Goal: Information Seeking & Learning: Learn about a topic

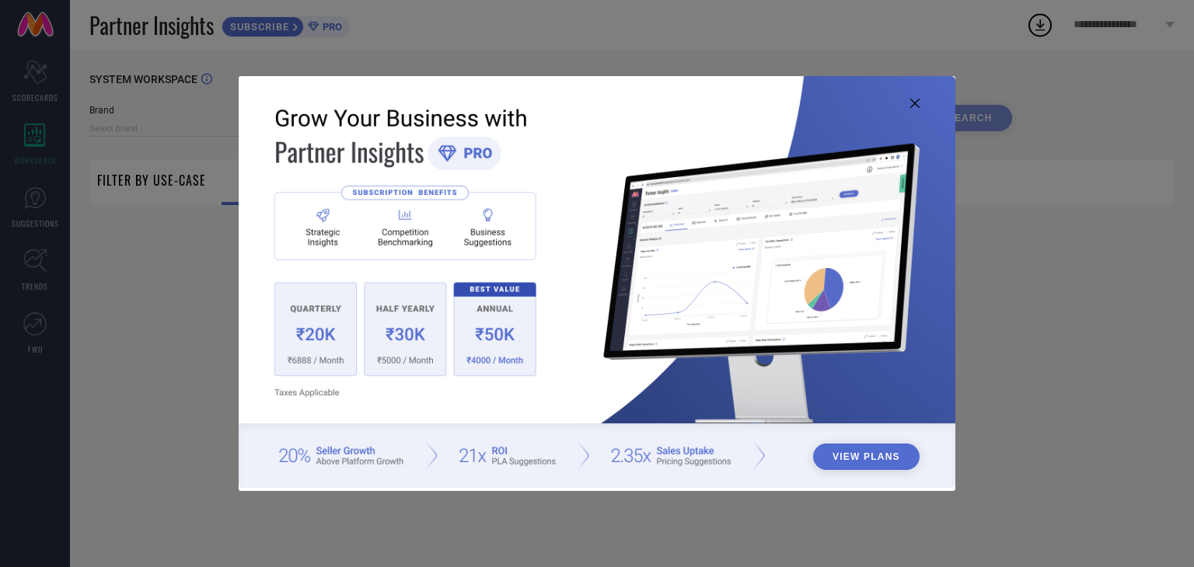
type input "1 STOP FASHION"
type input "All"
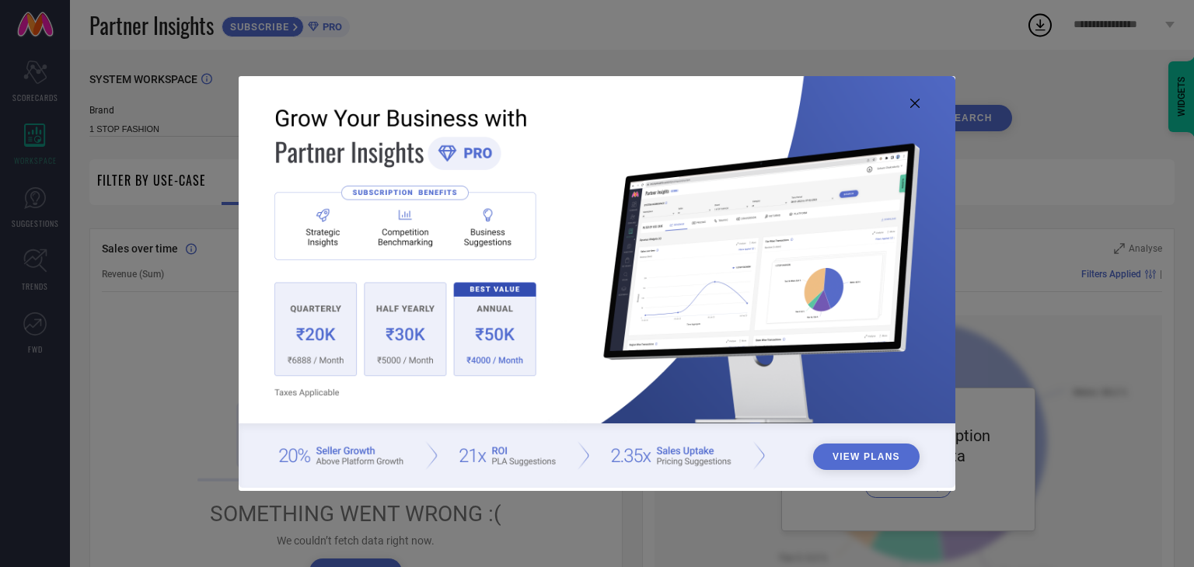
click at [913, 106] on icon at bounding box center [914, 103] width 9 height 9
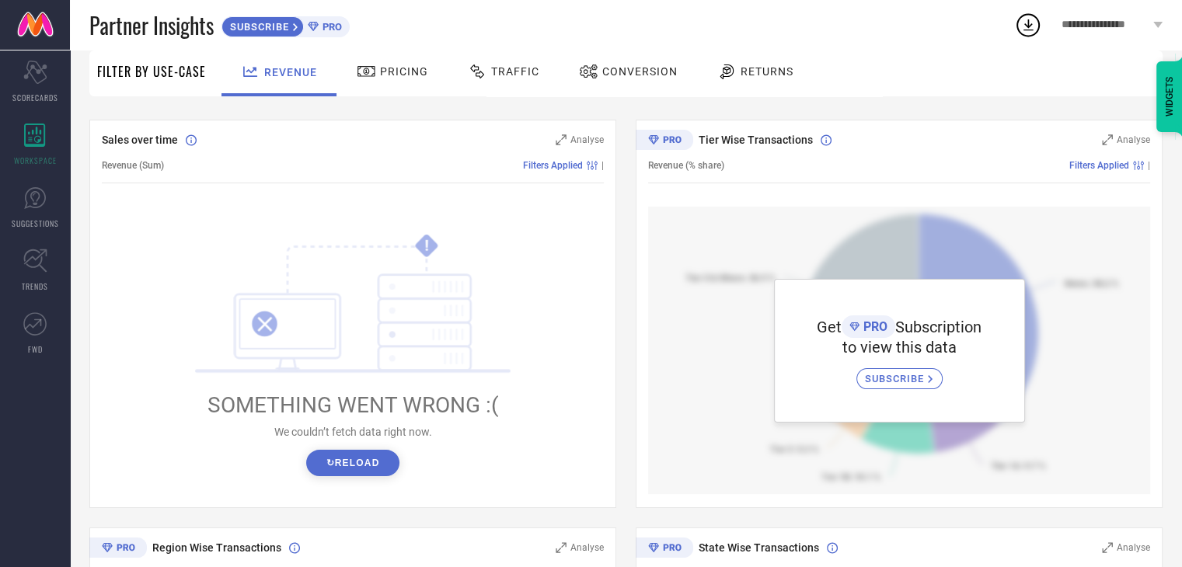
scroll to position [40, 0]
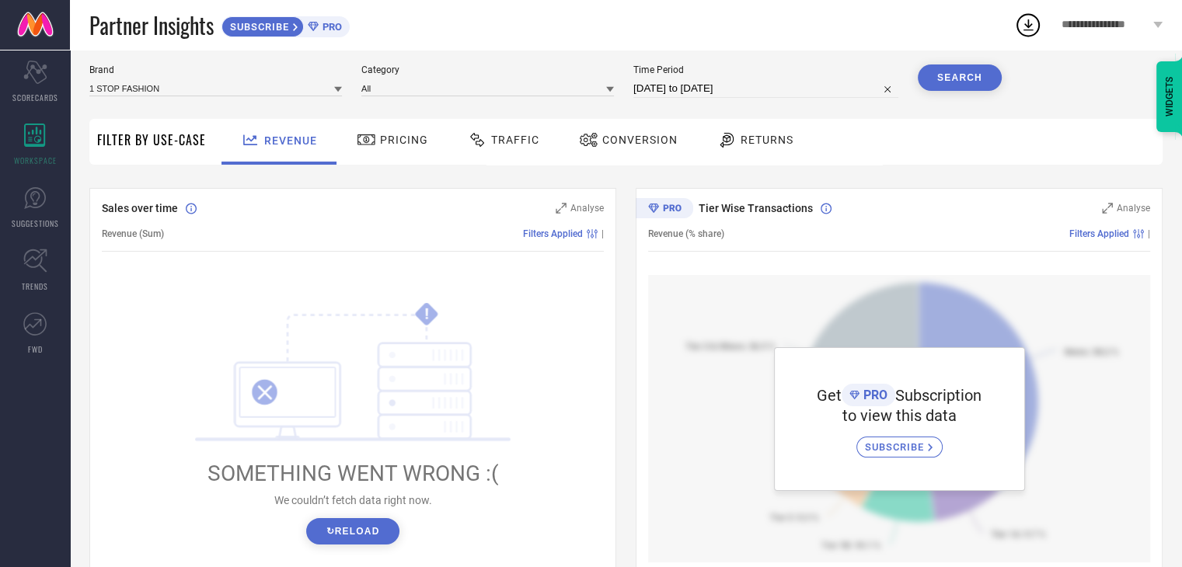
click at [882, 445] on span "SUBSCRIBE" at bounding box center [896, 447] width 63 height 12
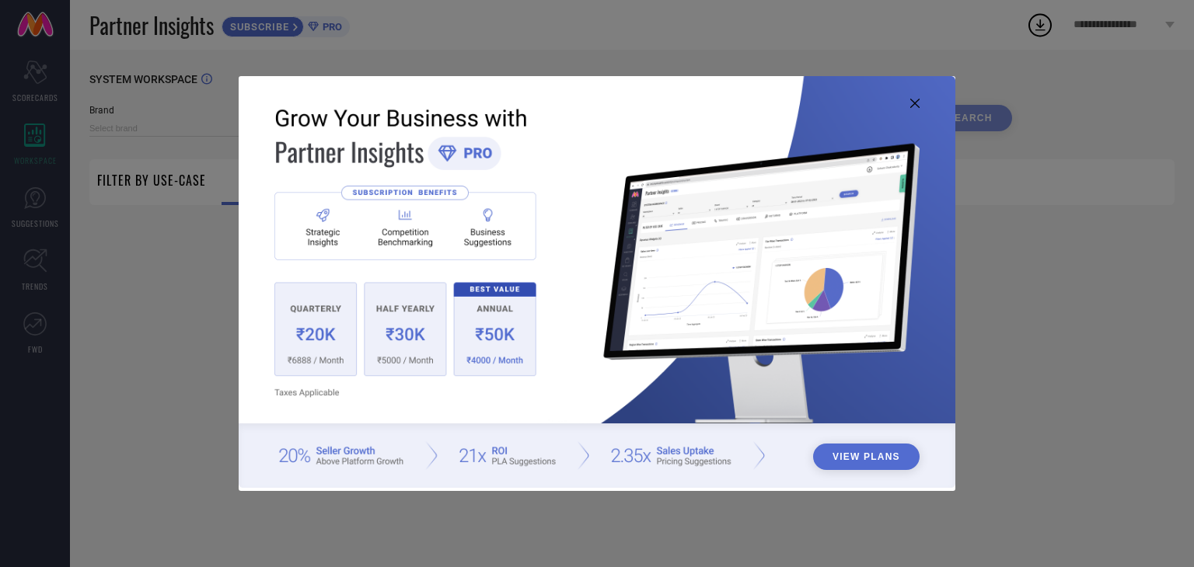
type input "1 STOP FASHION"
type input "All"
click at [916, 103] on icon at bounding box center [914, 103] width 9 height 9
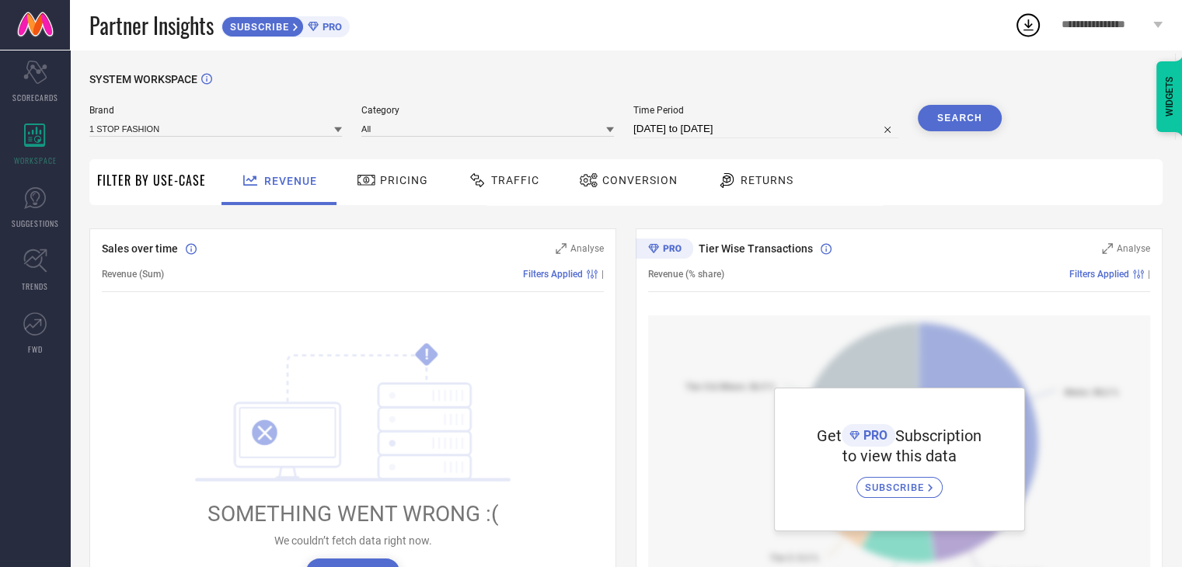
click at [403, 180] on span "Pricing" at bounding box center [404, 180] width 48 height 12
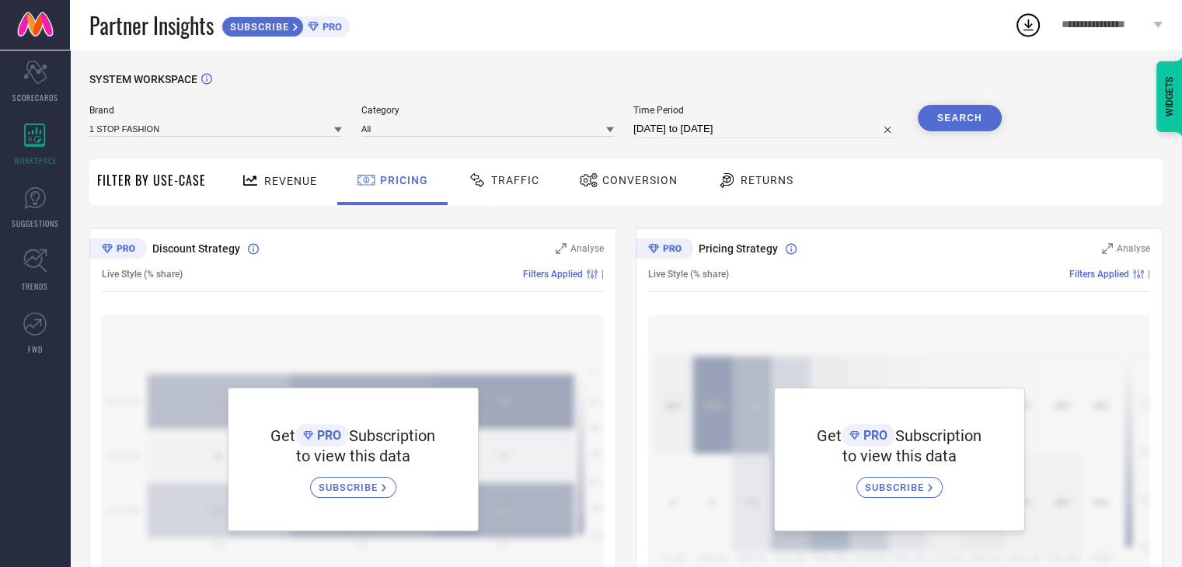
click at [525, 181] on span "Traffic" at bounding box center [515, 180] width 48 height 12
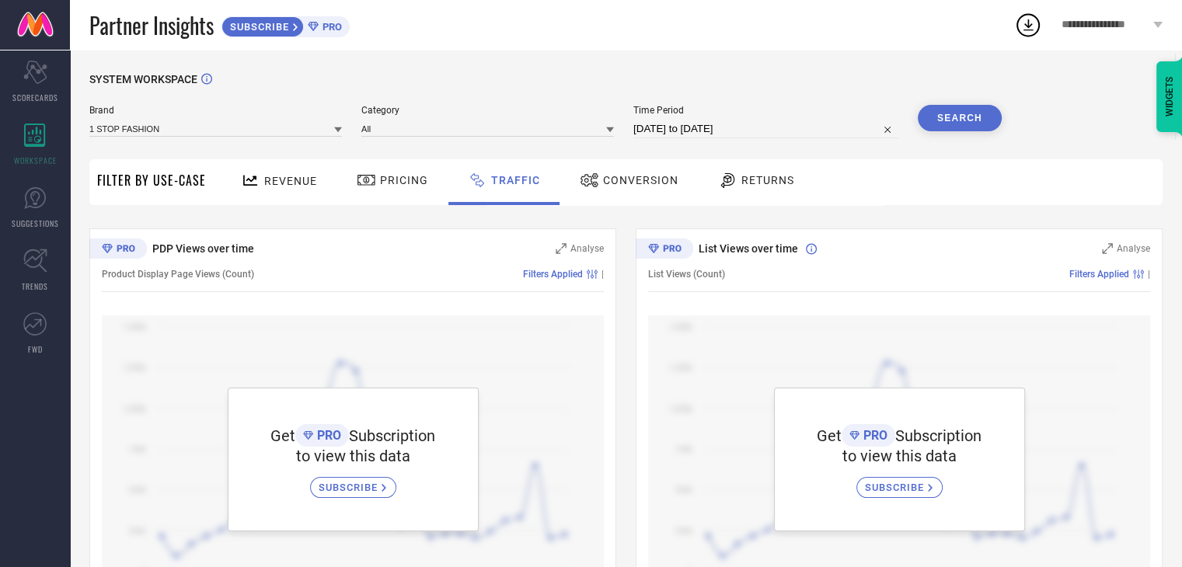
click at [637, 177] on span "Conversion" at bounding box center [640, 180] width 75 height 12
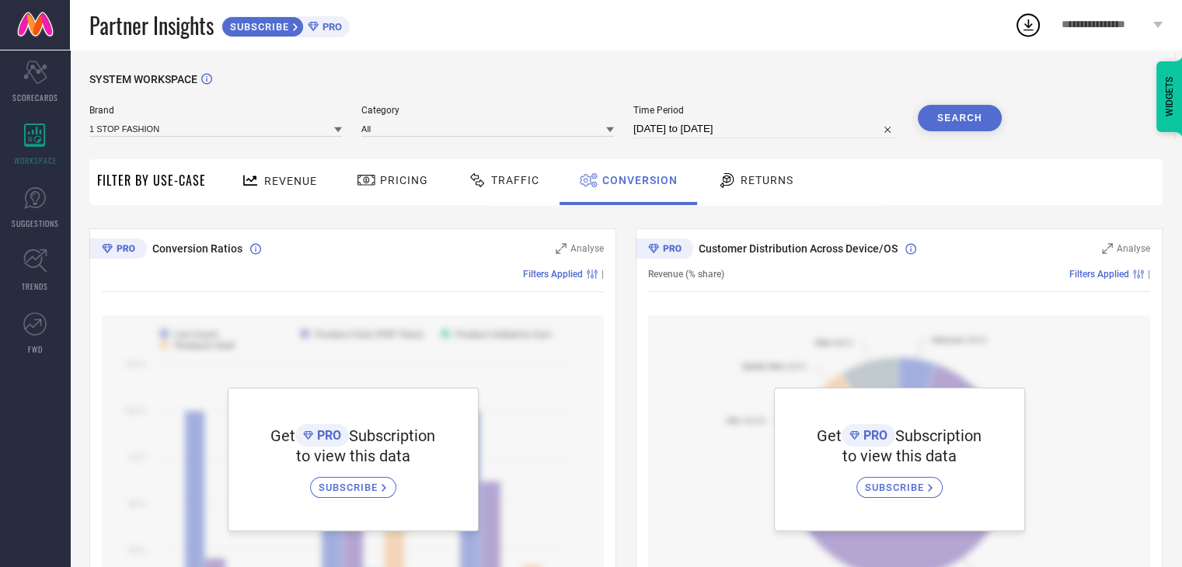
click at [766, 183] on span "Returns" at bounding box center [767, 180] width 53 height 12
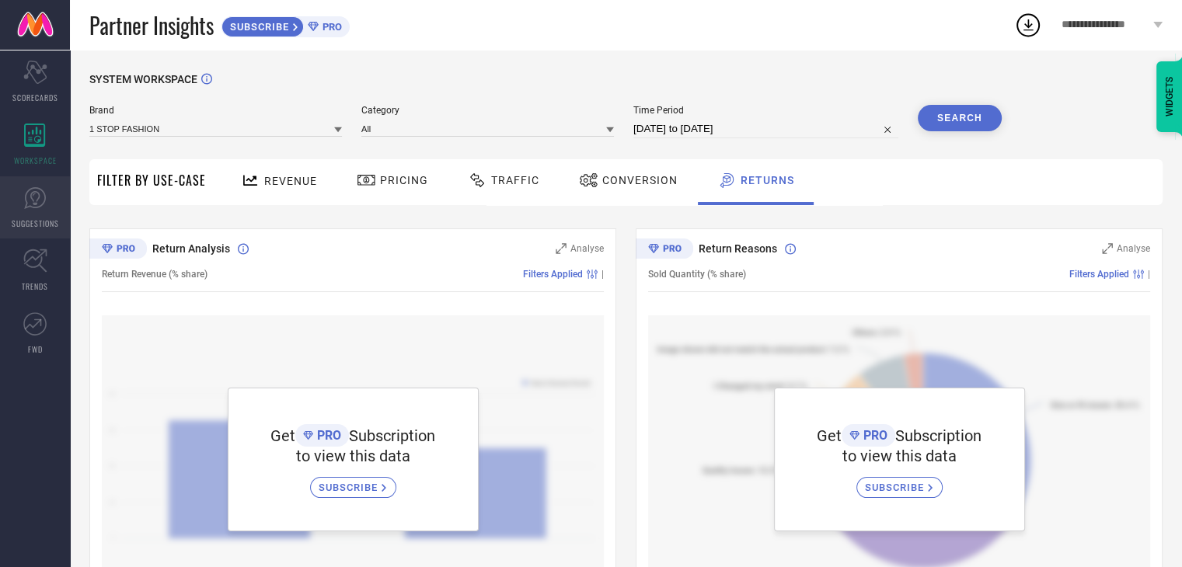
click at [23, 216] on link "SUGGESTIONS" at bounding box center [35, 207] width 70 height 62
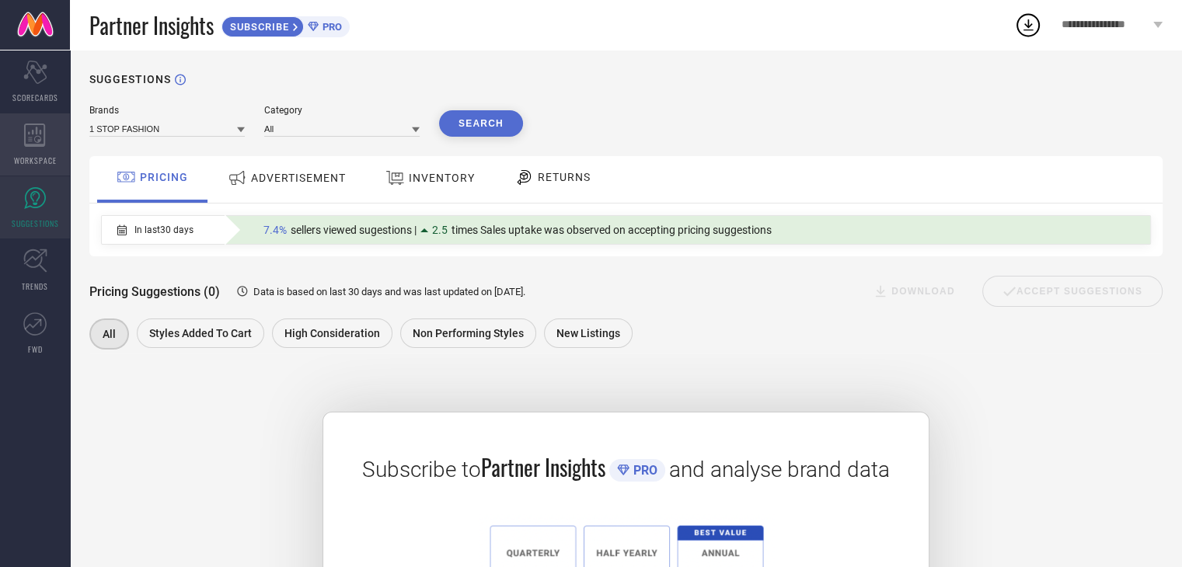
click at [44, 161] on span "WORKSPACE" at bounding box center [35, 161] width 43 height 12
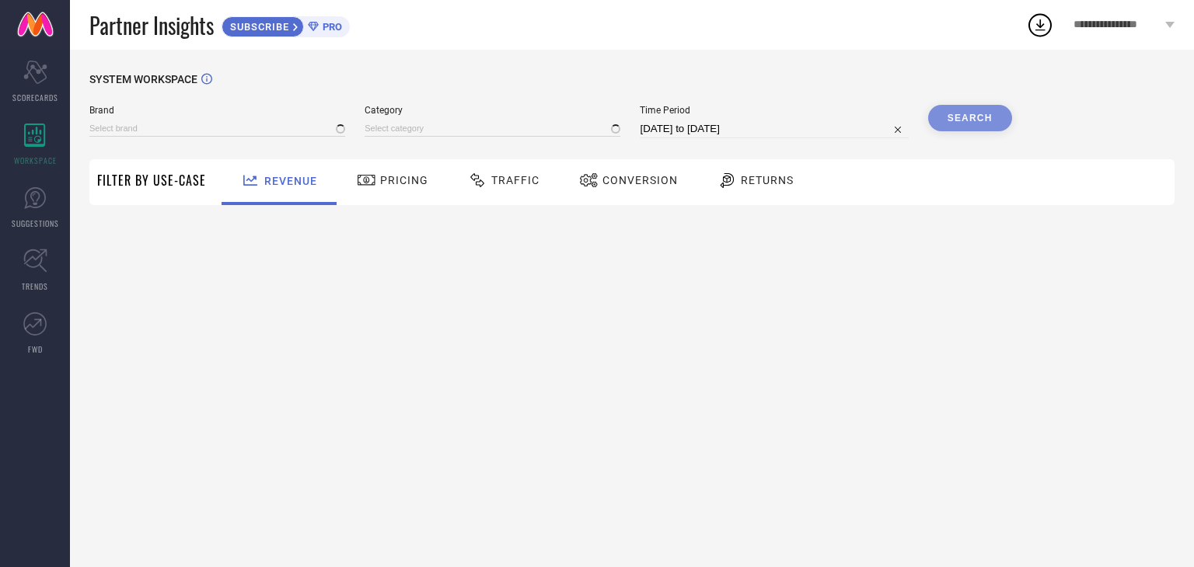
type input "1 STOP FASHION"
type input "All"
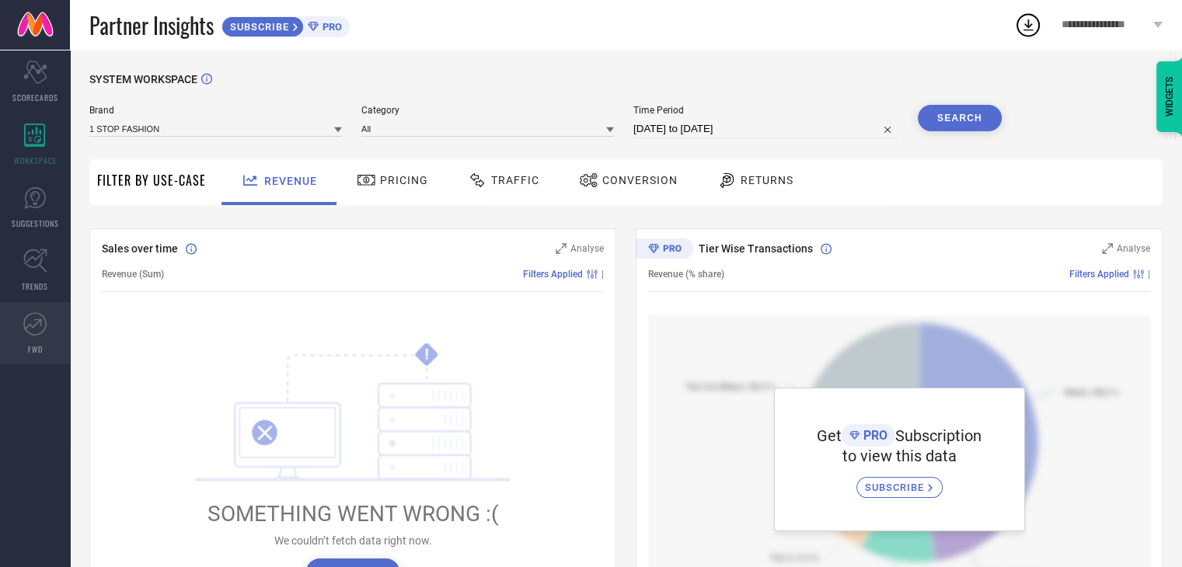
click at [58, 341] on link "FWD" at bounding box center [35, 333] width 70 height 62
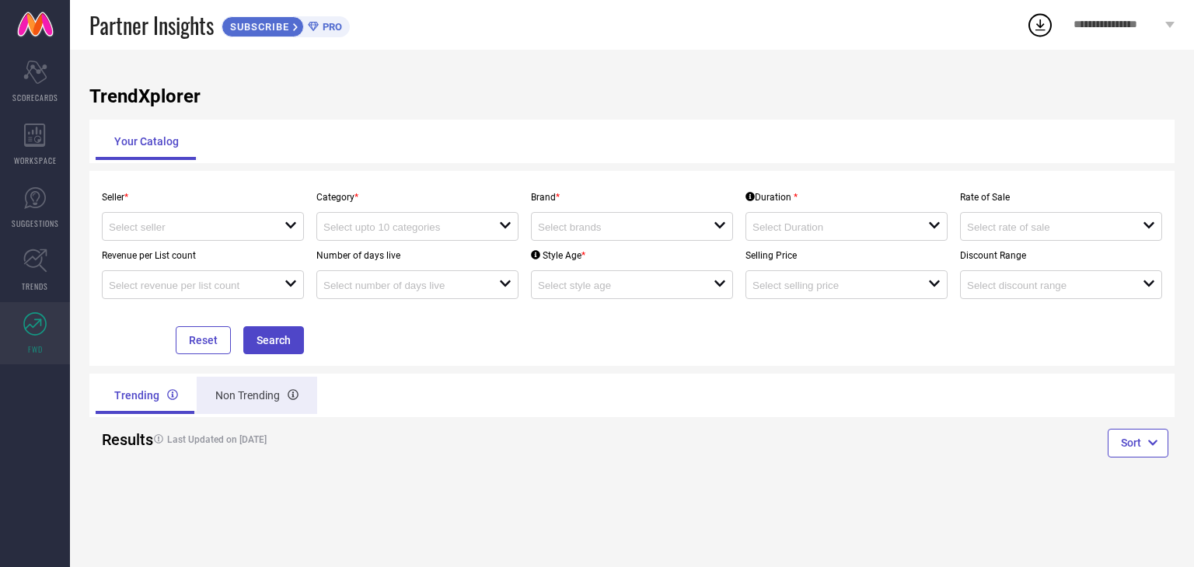
click at [236, 411] on div "Non Trending" at bounding box center [257, 395] width 120 height 37
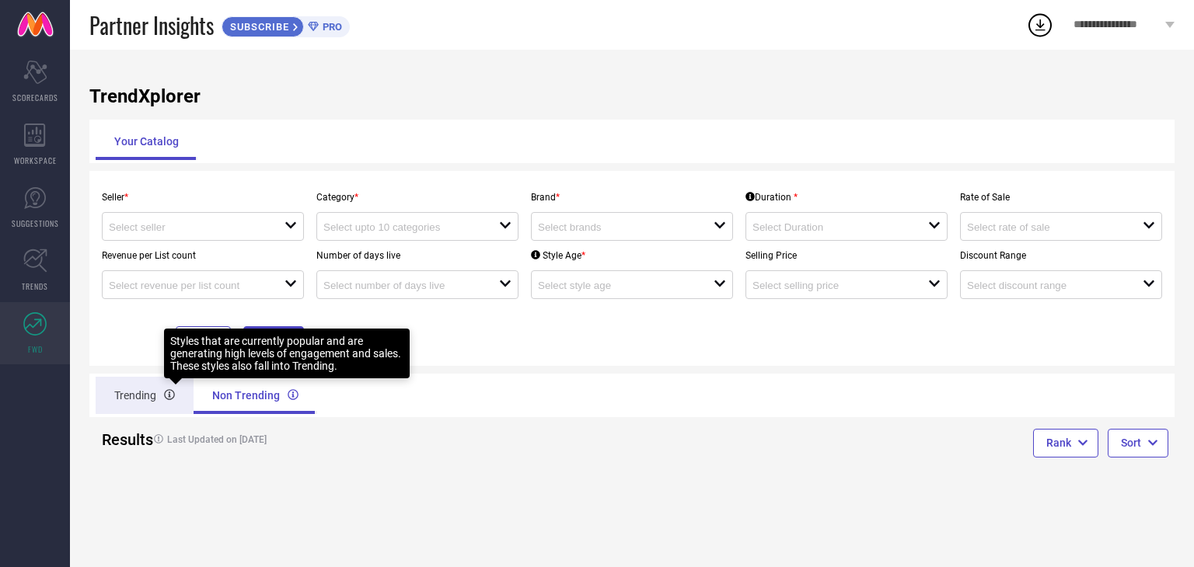
click at [169, 402] on div at bounding box center [169, 395] width 11 height 19
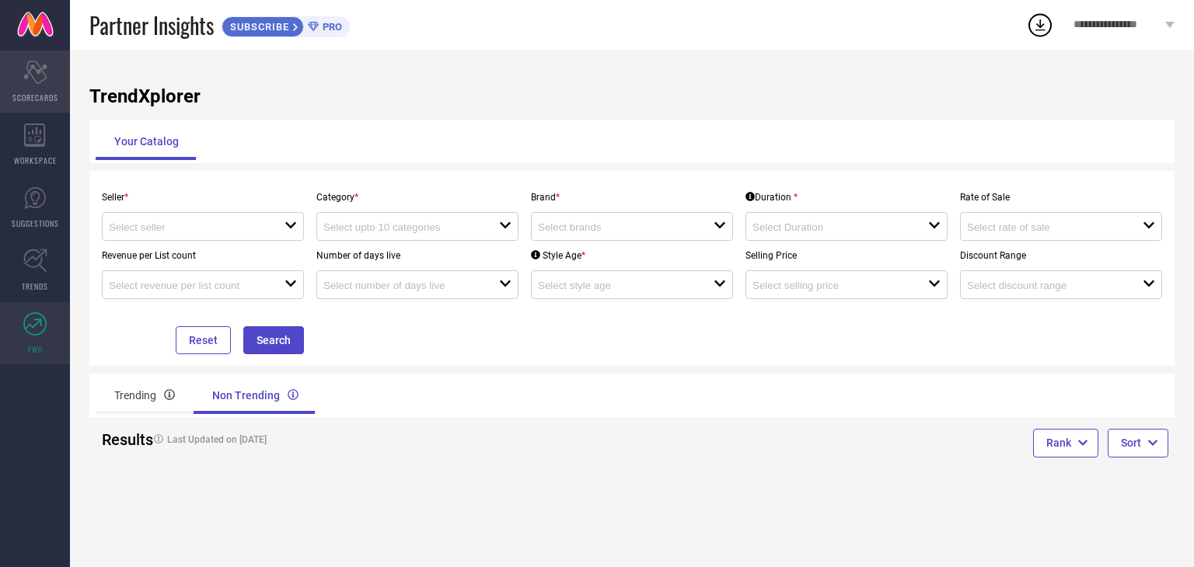
click at [37, 93] on span "SCORECARDS" at bounding box center [35, 98] width 46 height 12
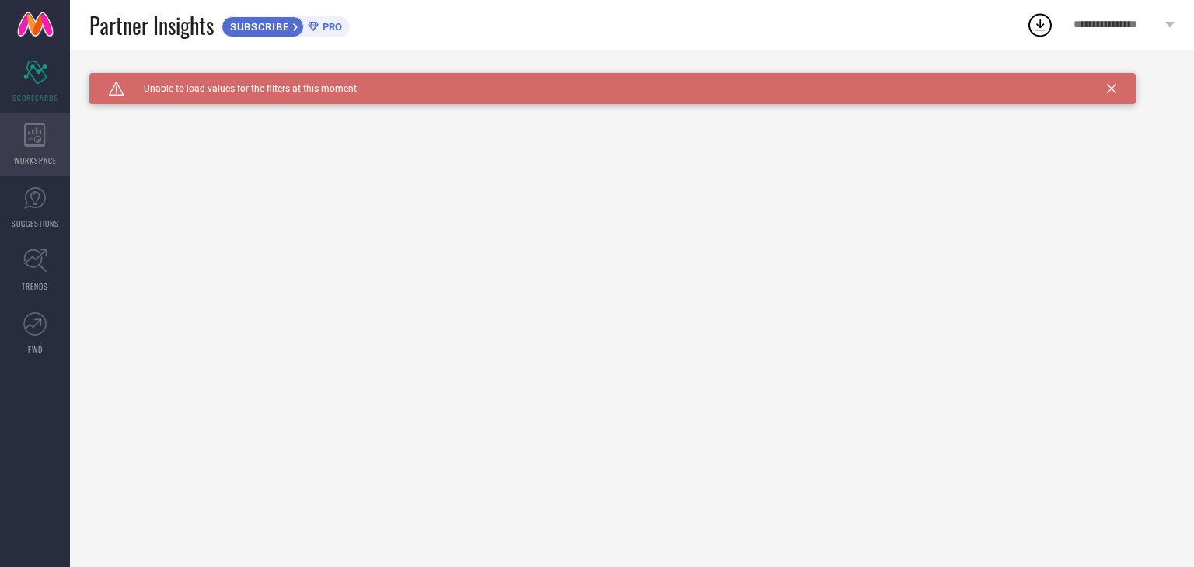
click at [39, 155] on span "WORKSPACE" at bounding box center [35, 161] width 43 height 12
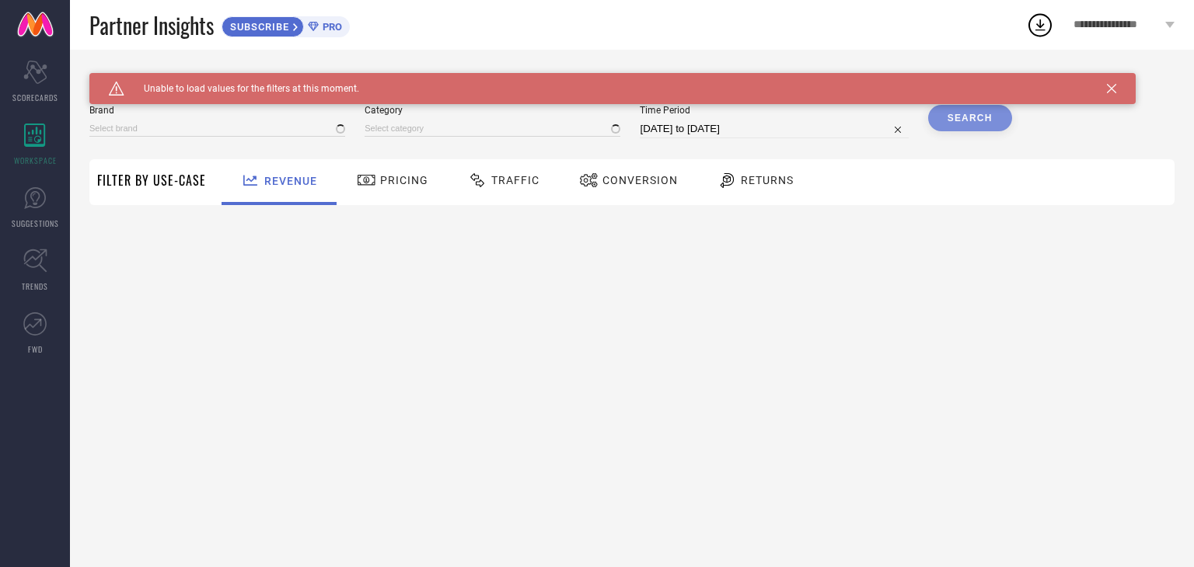
type input "1 STOP FASHION"
type input "All"
click at [44, 27] on link at bounding box center [35, 25] width 70 height 50
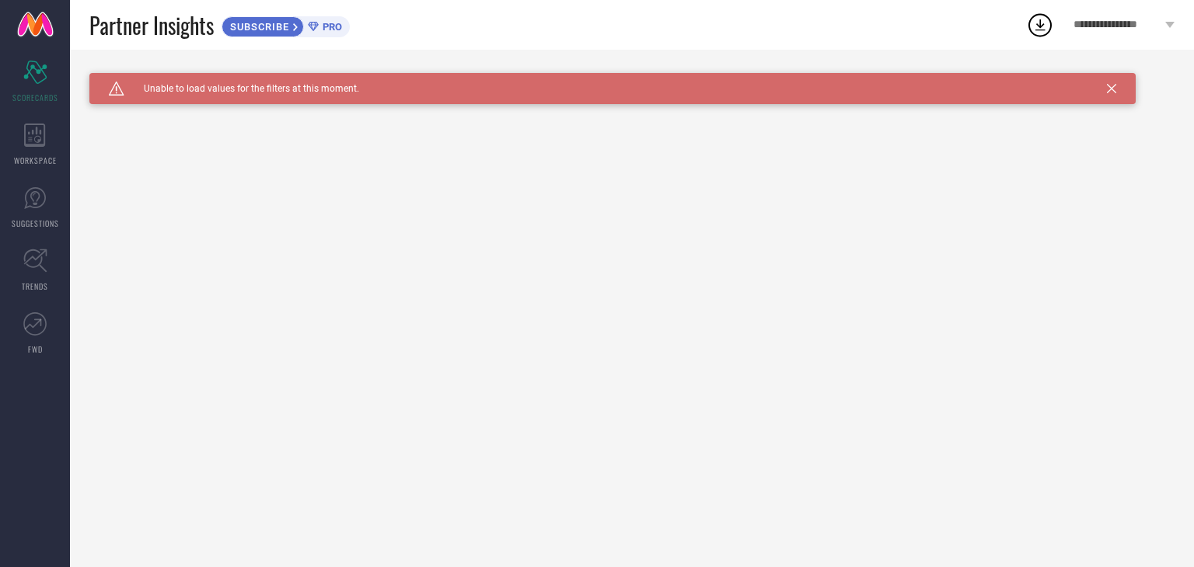
click at [323, 34] on div "SUBSCRIBE PRO" at bounding box center [286, 26] width 128 height 21
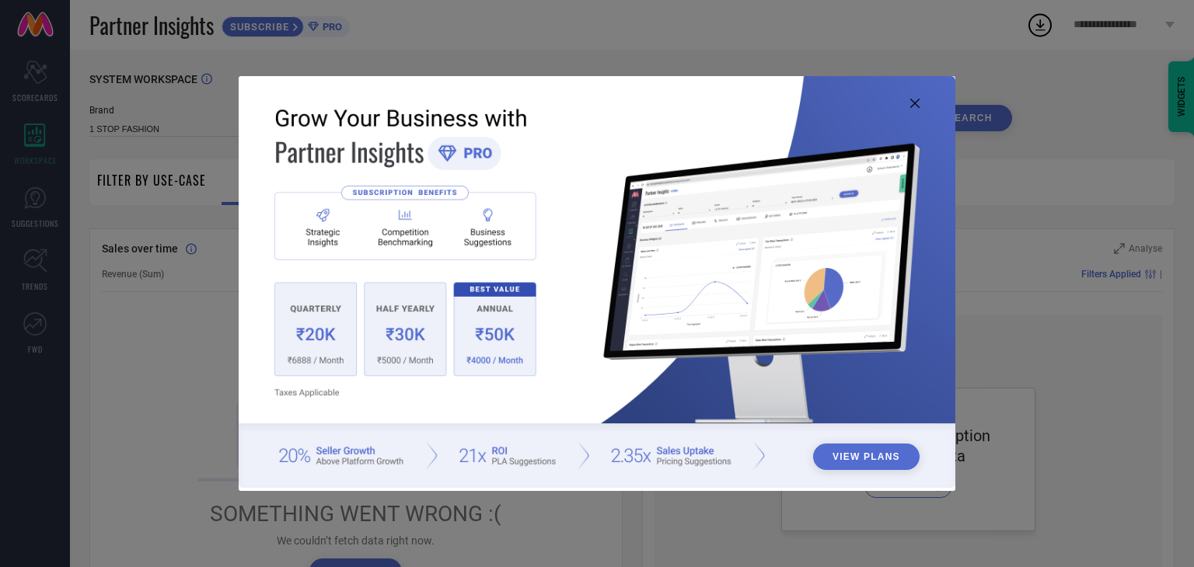
click at [846, 462] on button "View Plans" at bounding box center [866, 457] width 106 height 26
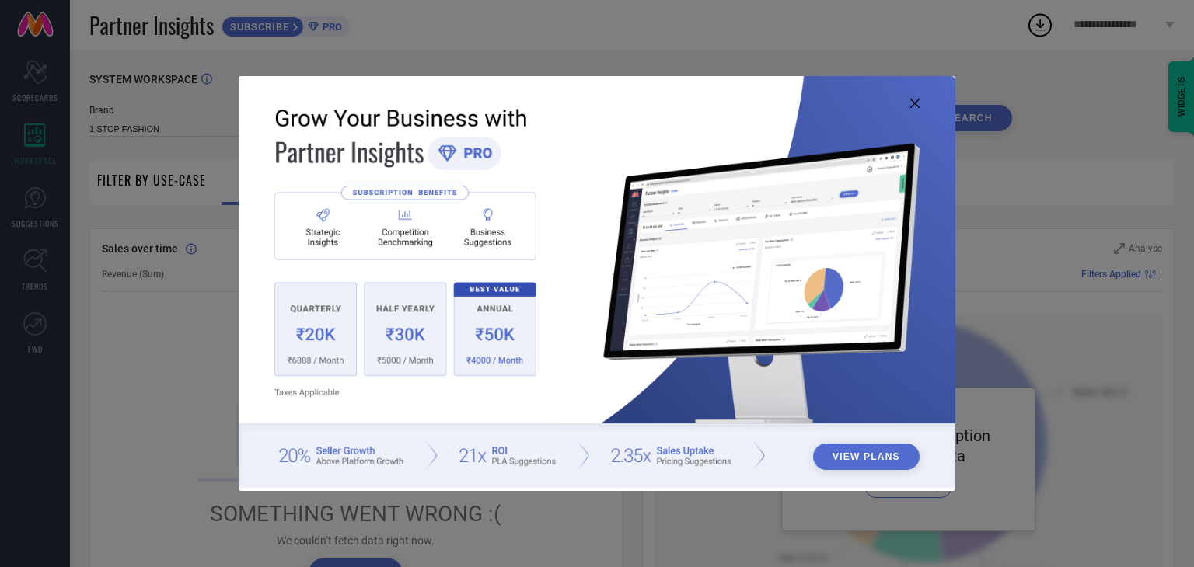
click at [919, 104] on icon at bounding box center [914, 103] width 9 height 9
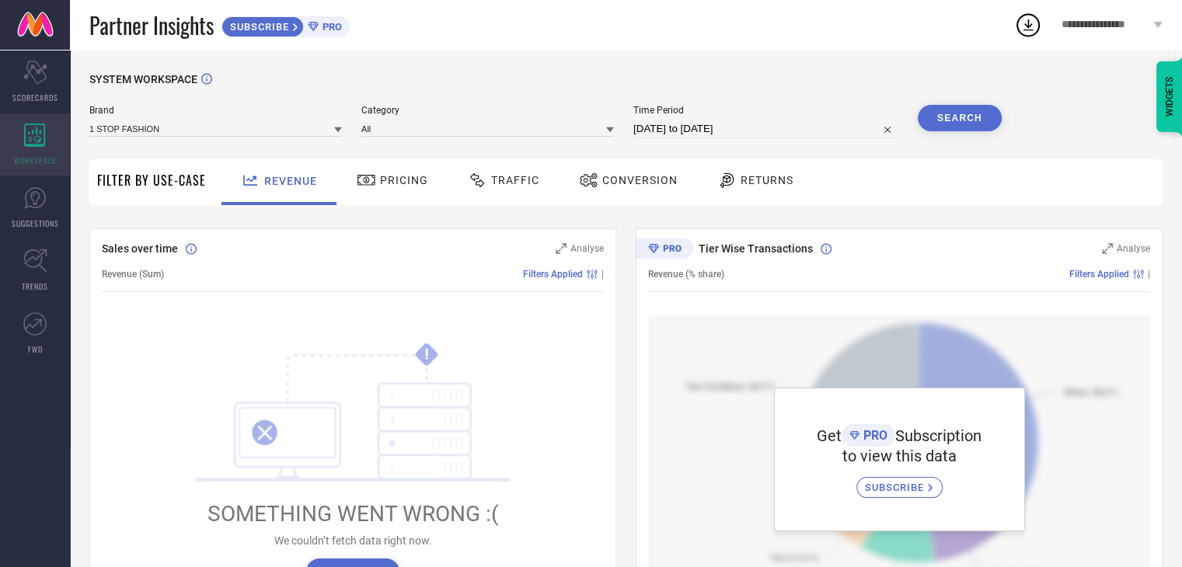
click at [45, 140] on icon at bounding box center [35, 135] width 22 height 23
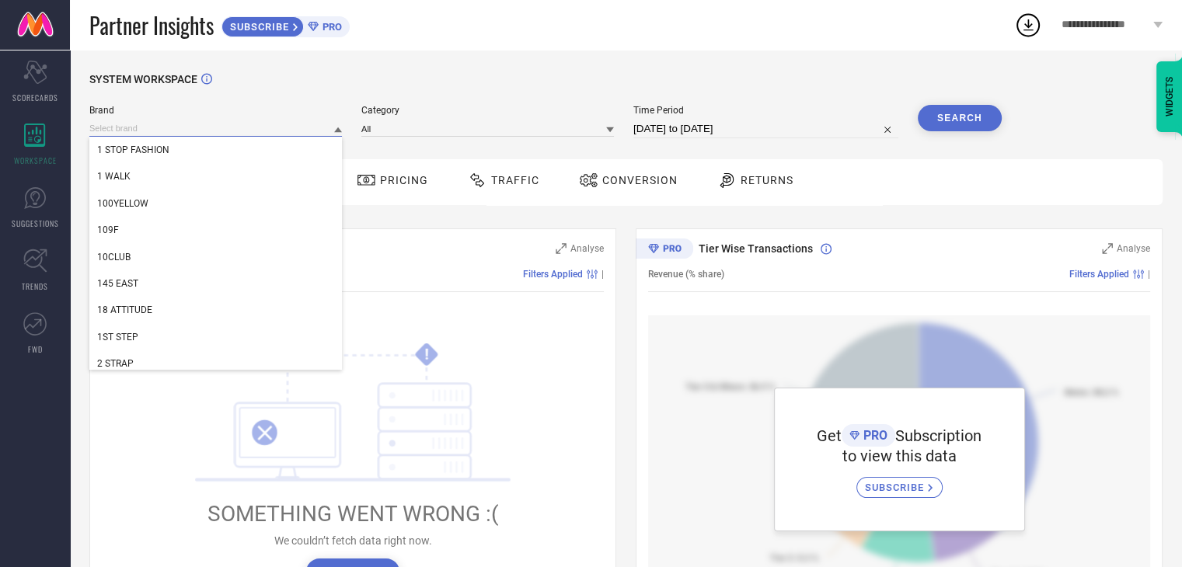
click at [174, 131] on input at bounding box center [215, 128] width 253 height 16
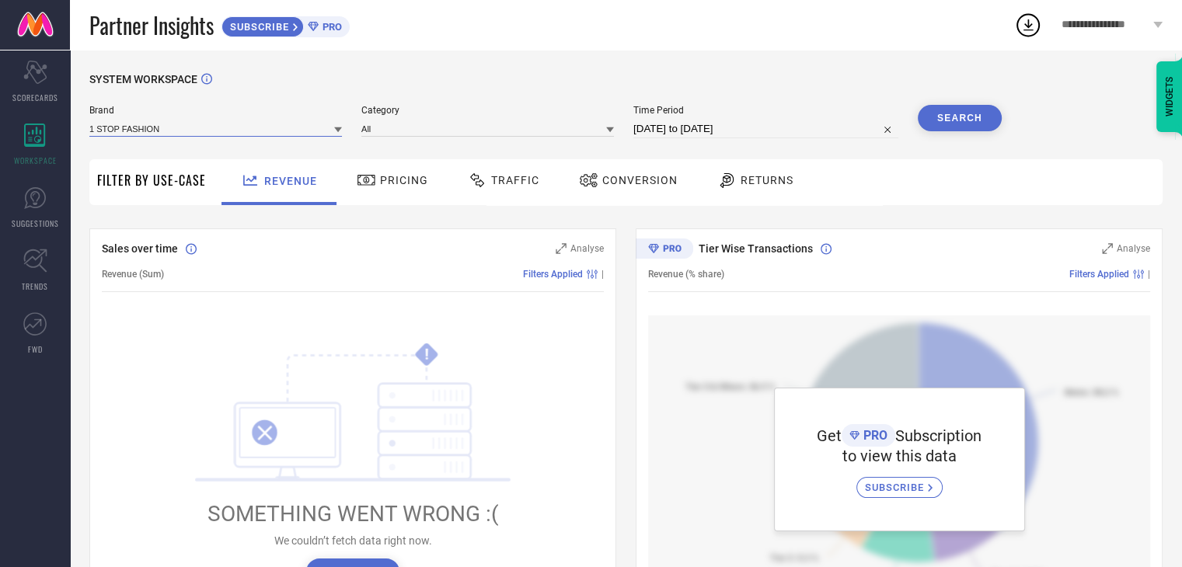
click at [174, 131] on input at bounding box center [215, 128] width 253 height 16
type input "maliao"
click at [167, 145] on div "MALIAO" at bounding box center [215, 150] width 253 height 26
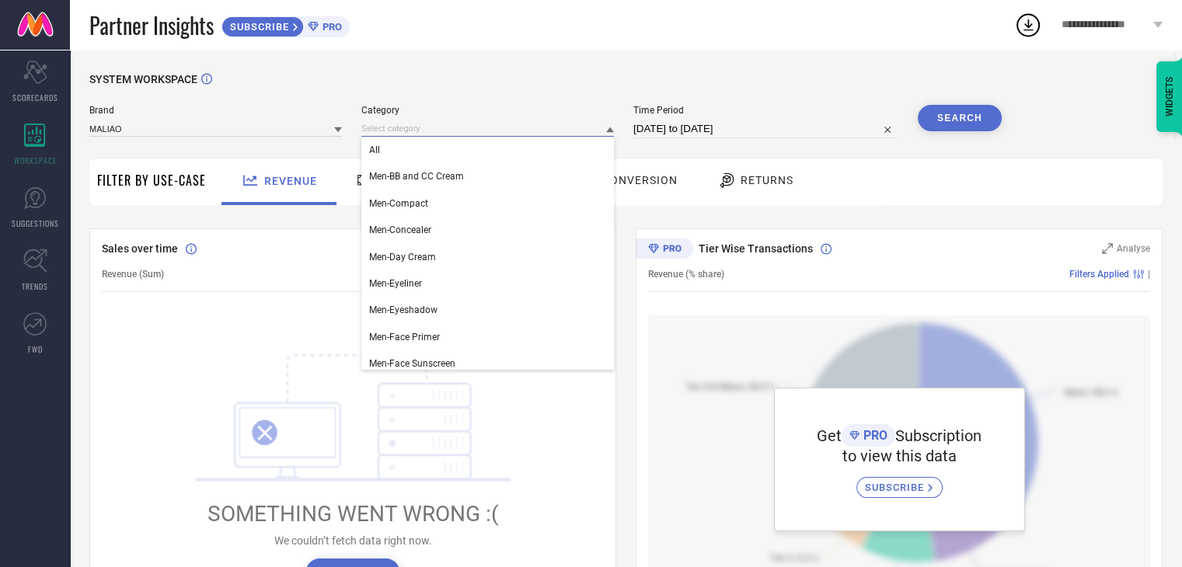
click at [423, 130] on input at bounding box center [487, 128] width 253 height 16
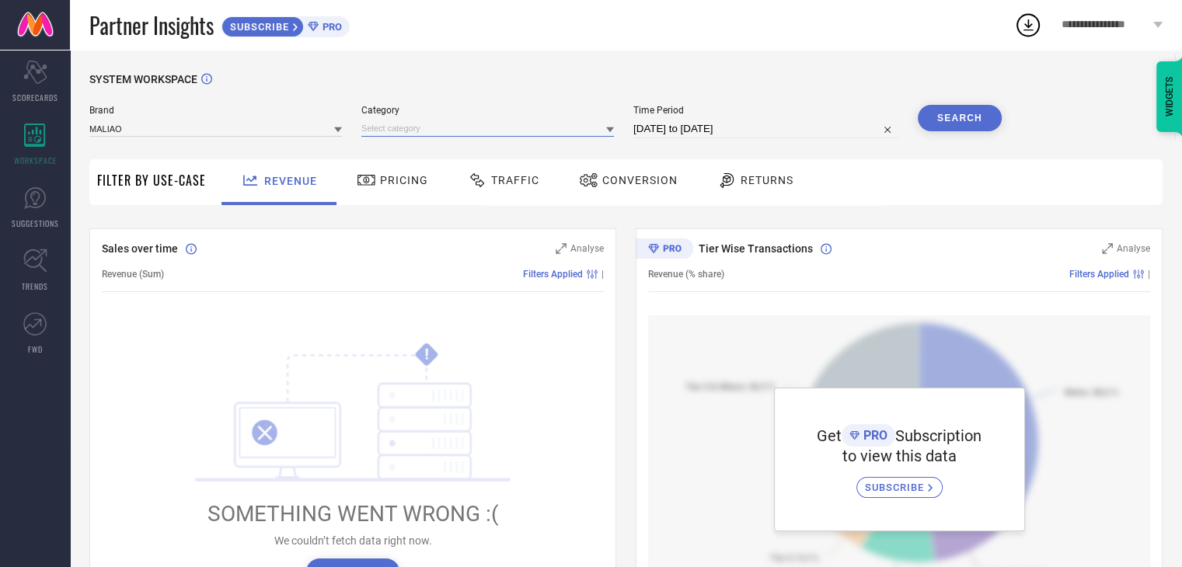
click at [423, 130] on input at bounding box center [487, 128] width 253 height 16
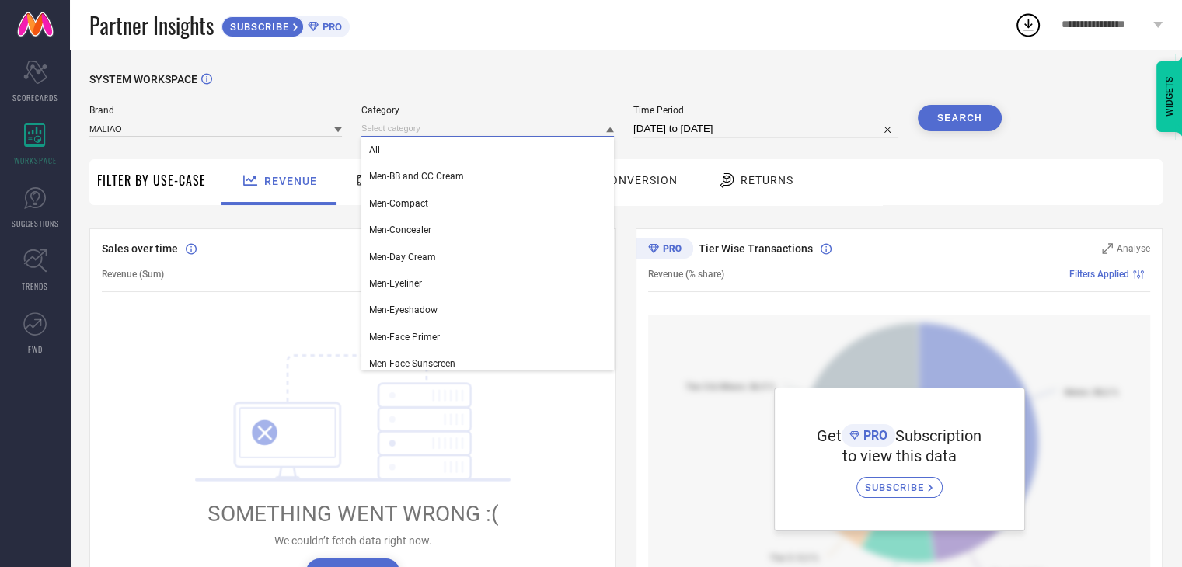
type input "p"
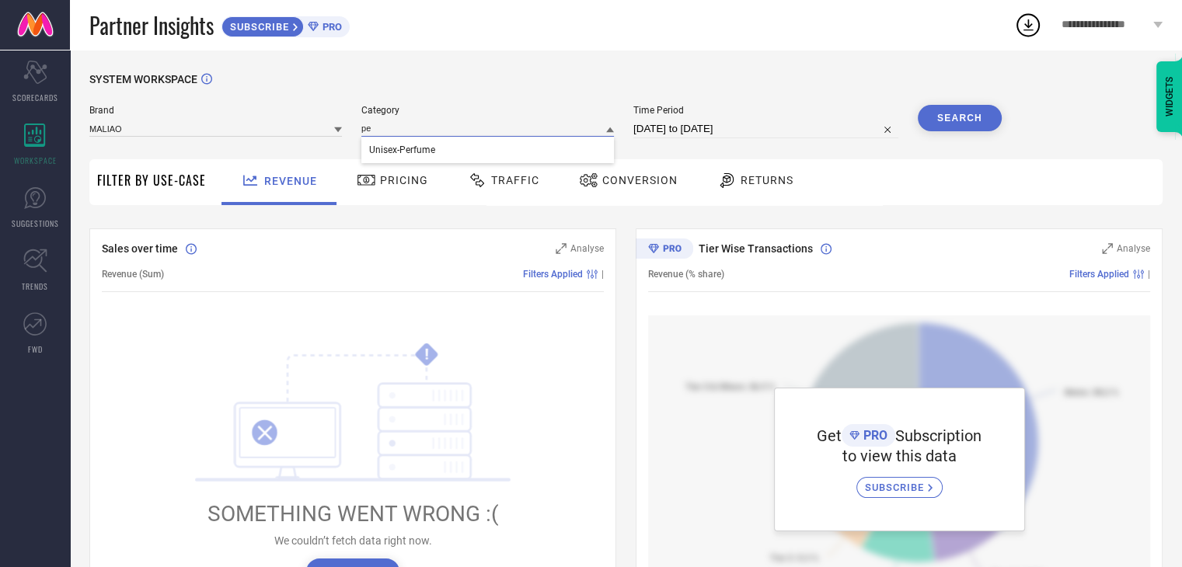
type input "p"
type input "e"
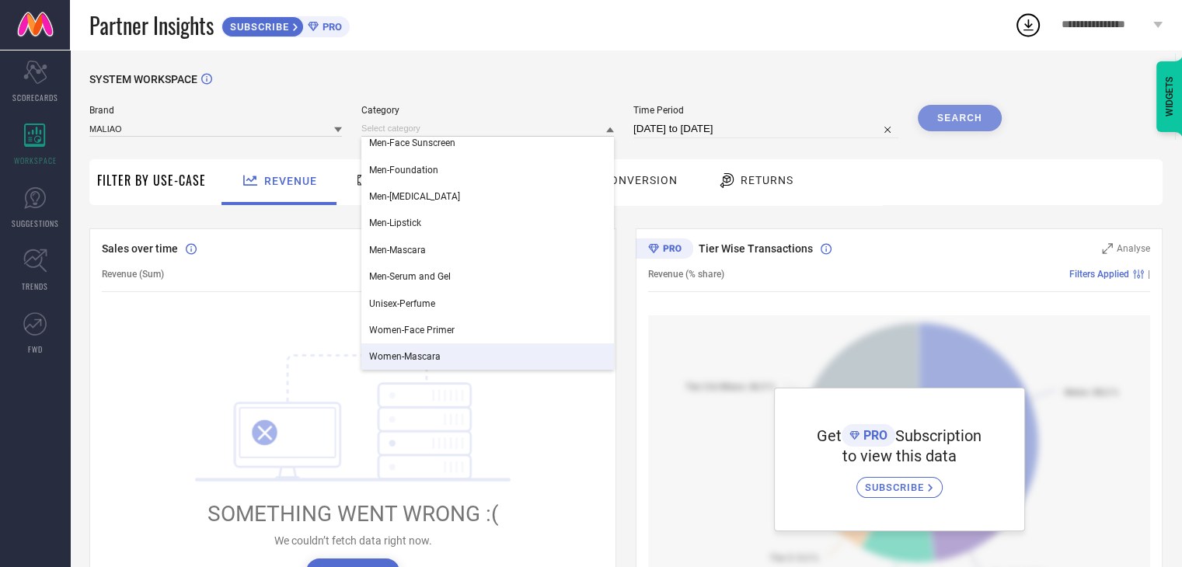
click at [438, 360] on span "Women-Mascara" at bounding box center [405, 356] width 72 height 11
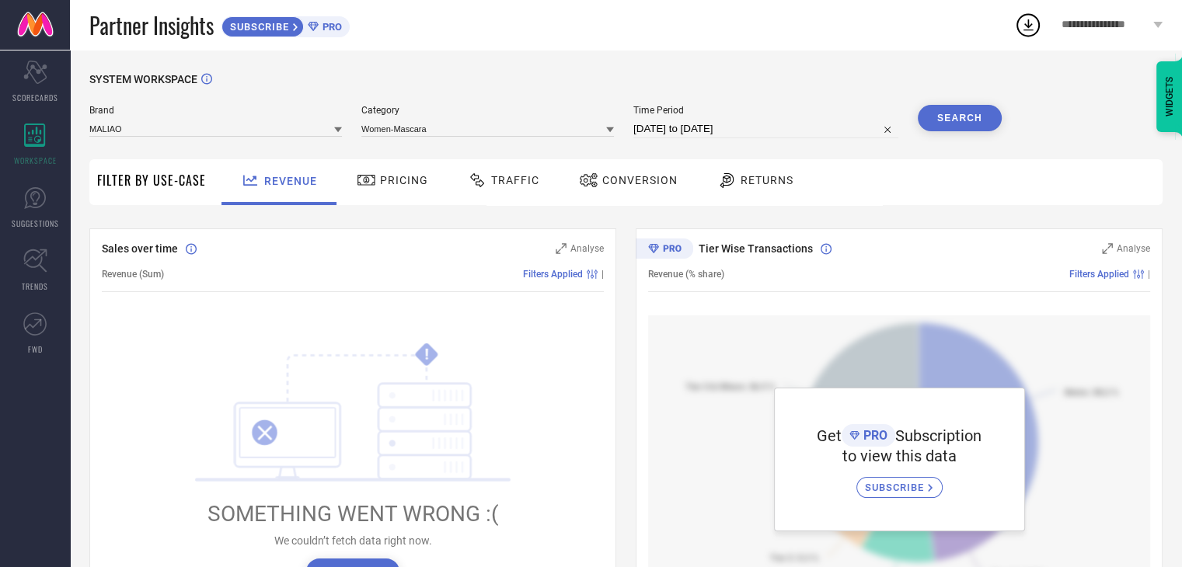
select select "7"
select select "2025"
select select "8"
select select "2025"
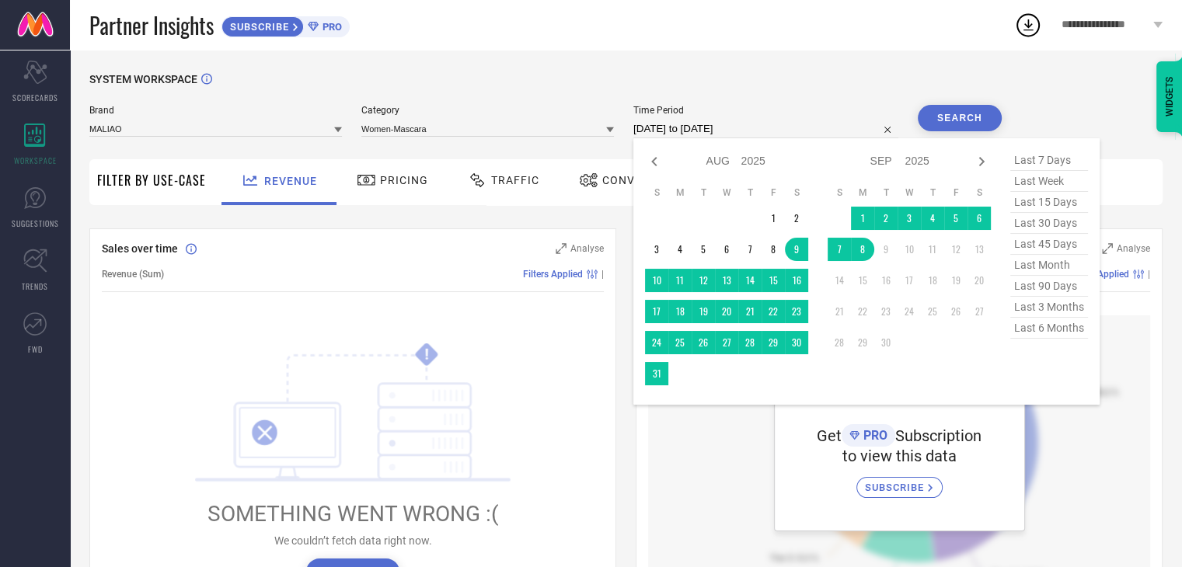
click at [690, 133] on input "[DATE] to [DATE]" at bounding box center [765, 129] width 265 height 19
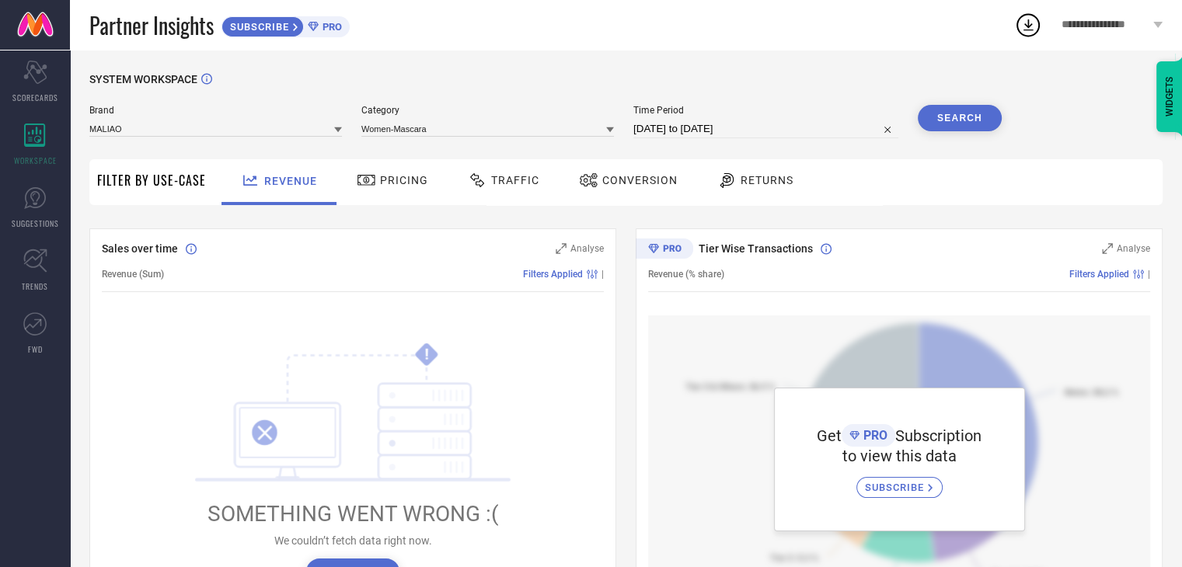
click at [940, 113] on button "Search" at bounding box center [960, 118] width 84 height 26
click at [373, 172] on div at bounding box center [368, 180] width 23 height 19
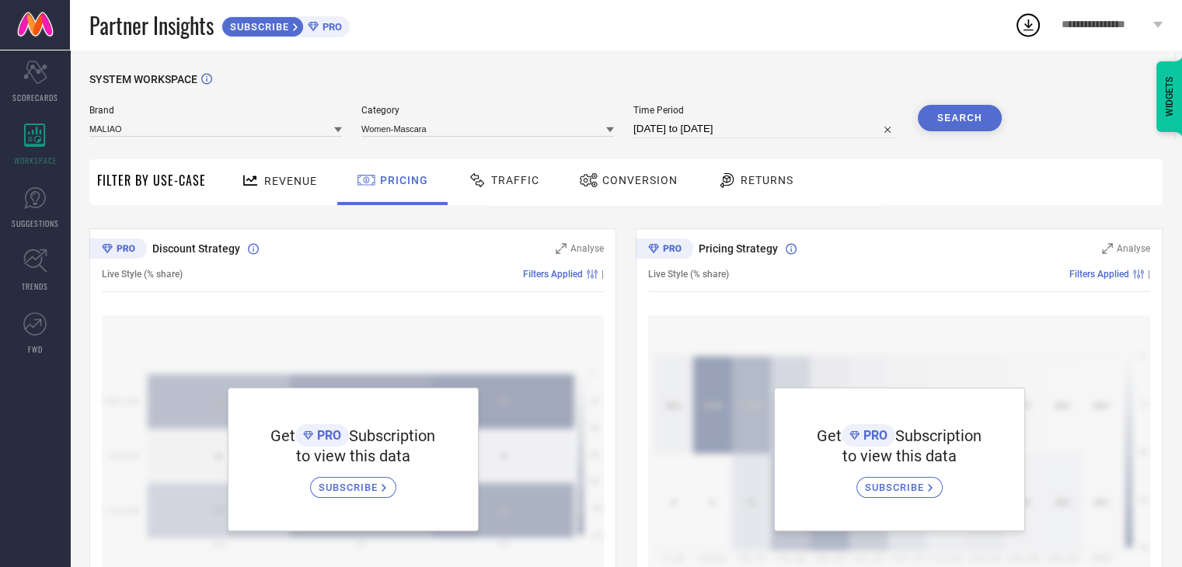
click at [495, 187] on div "Traffic" at bounding box center [503, 180] width 79 height 26
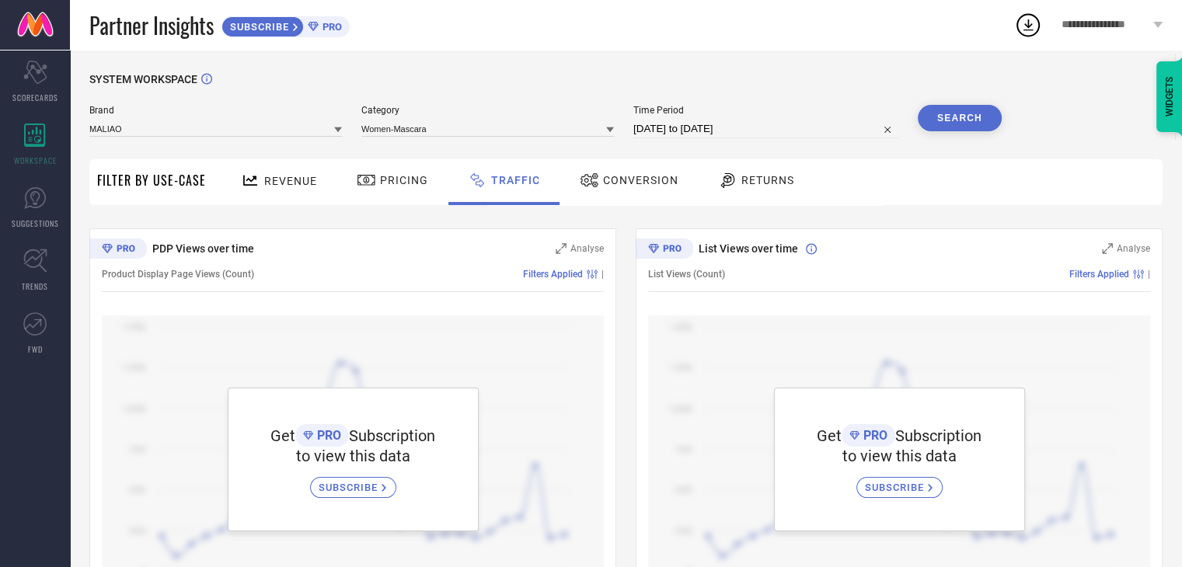
click at [633, 194] on div "Conversion" at bounding box center [629, 182] width 138 height 46
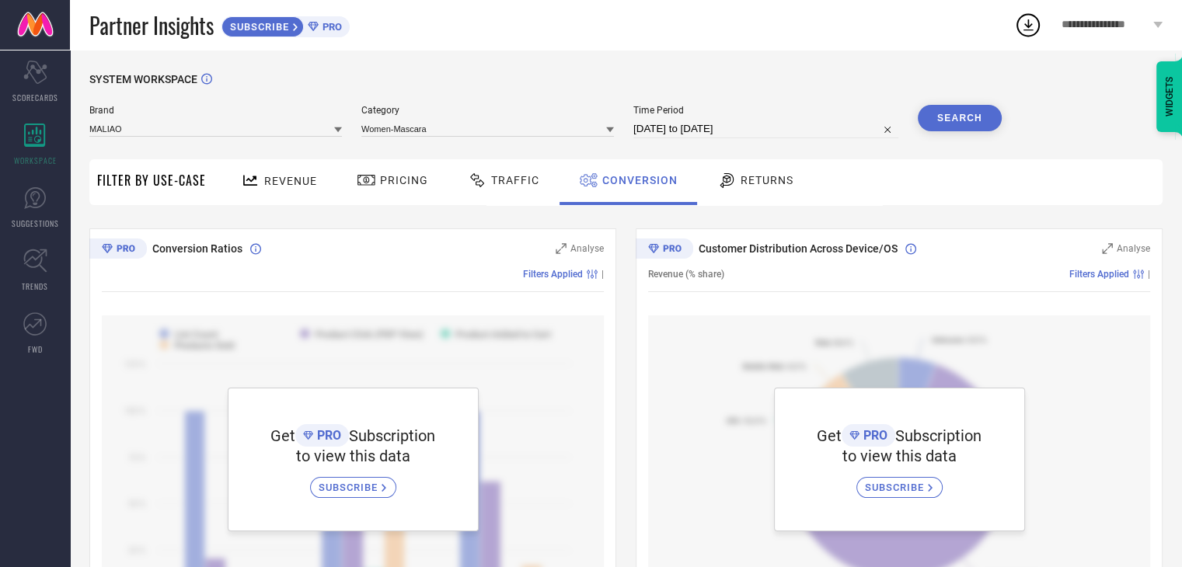
click at [759, 189] on div "Returns" at bounding box center [755, 180] width 84 height 26
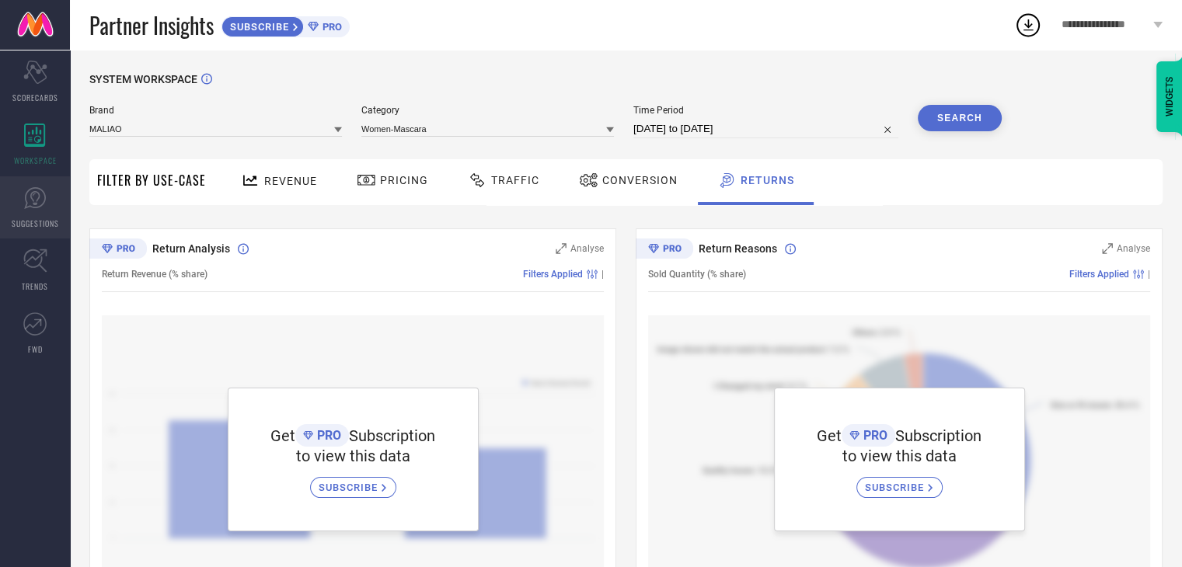
click at [29, 190] on icon at bounding box center [35, 198] width 22 height 22
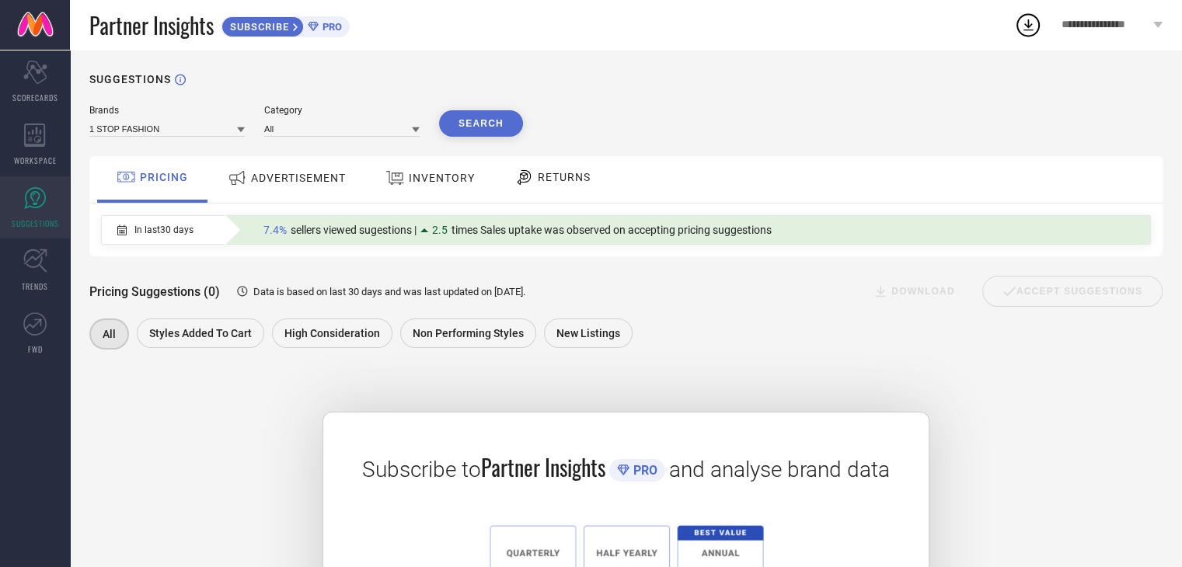
click at [306, 187] on div "ADVERTISEMENT" at bounding box center [287, 178] width 126 height 28
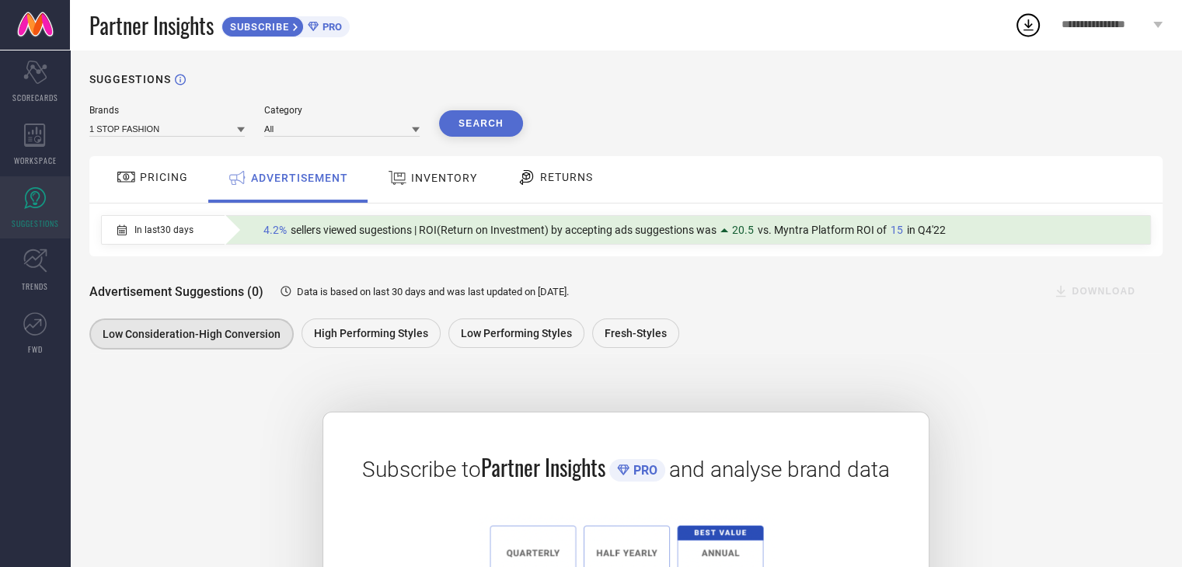
scroll to position [199, 0]
